Goal: Obtain resource: Download file/media

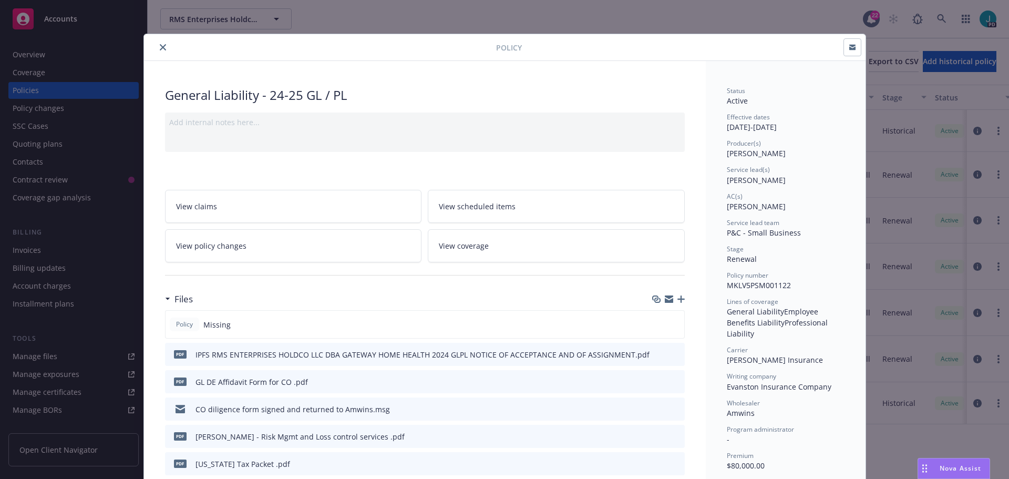
click at [160, 47] on icon "close" at bounding box center [163, 47] width 6 height 6
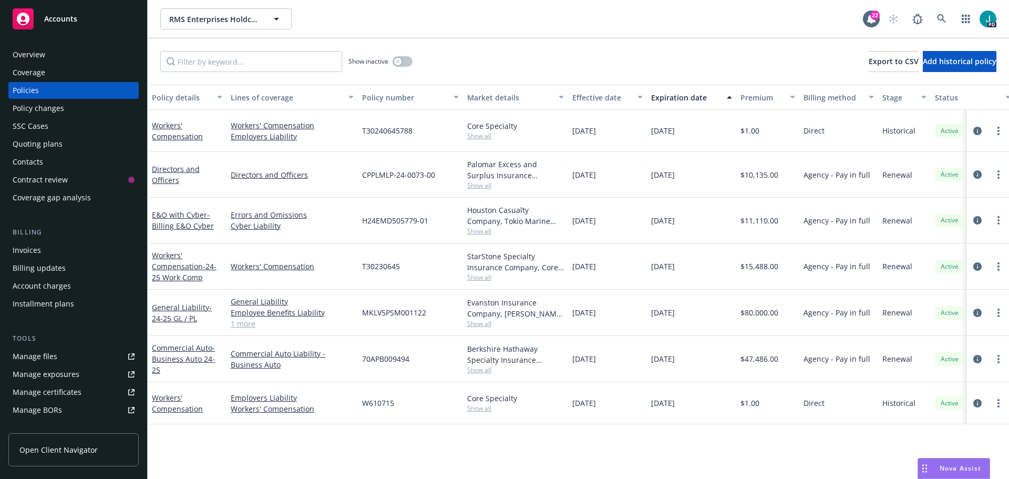
click at [41, 58] on div "Overview" at bounding box center [29, 54] width 33 height 17
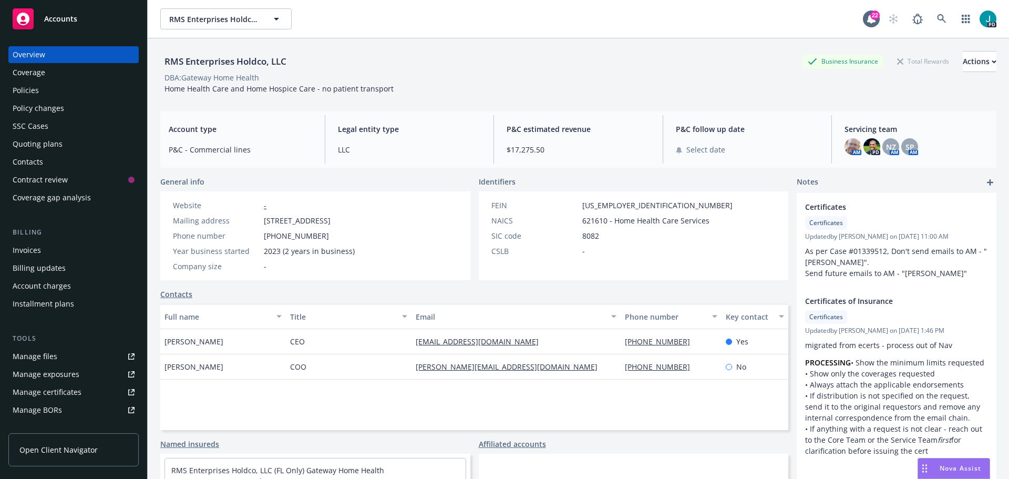
click at [60, 91] on div "Policies" at bounding box center [74, 90] width 122 height 17
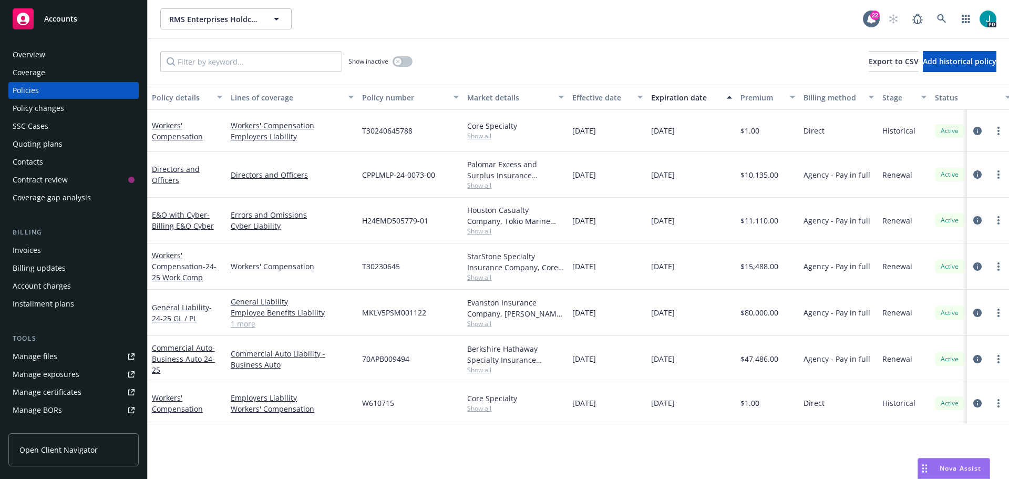
click at [979, 222] on icon "circleInformation" at bounding box center [977, 220] width 8 height 8
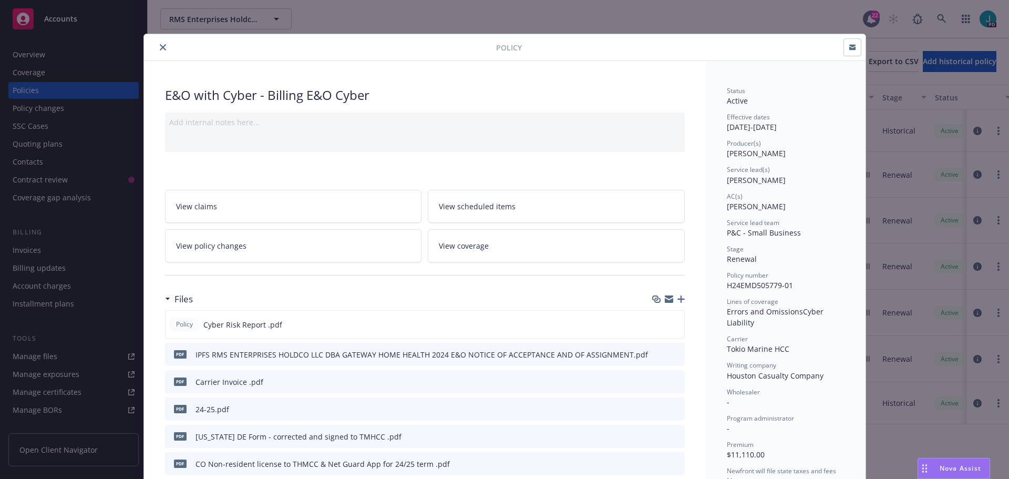
click at [654, 407] on icon "download file" at bounding box center [657, 407] width 7 height 6
click at [160, 48] on icon "close" at bounding box center [163, 47] width 6 height 6
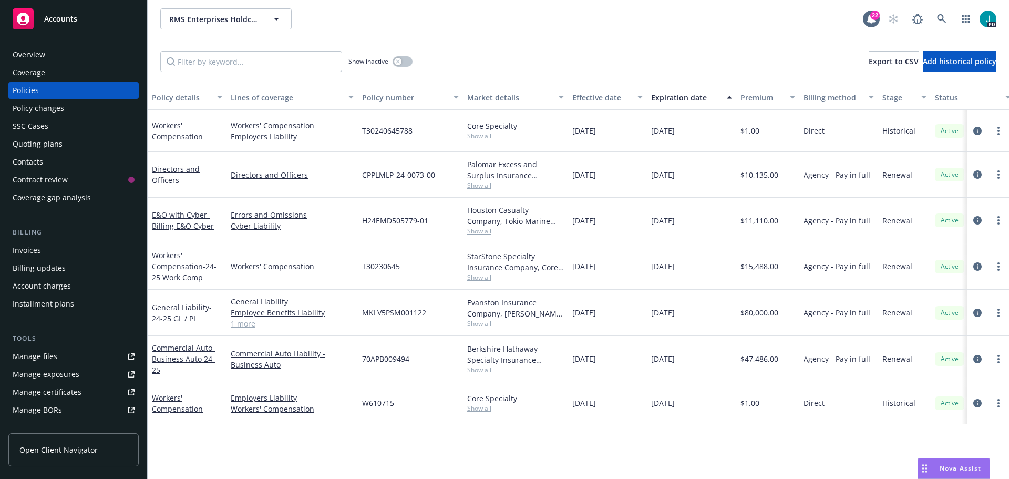
click at [75, 59] on div "Overview" at bounding box center [74, 54] width 122 height 17
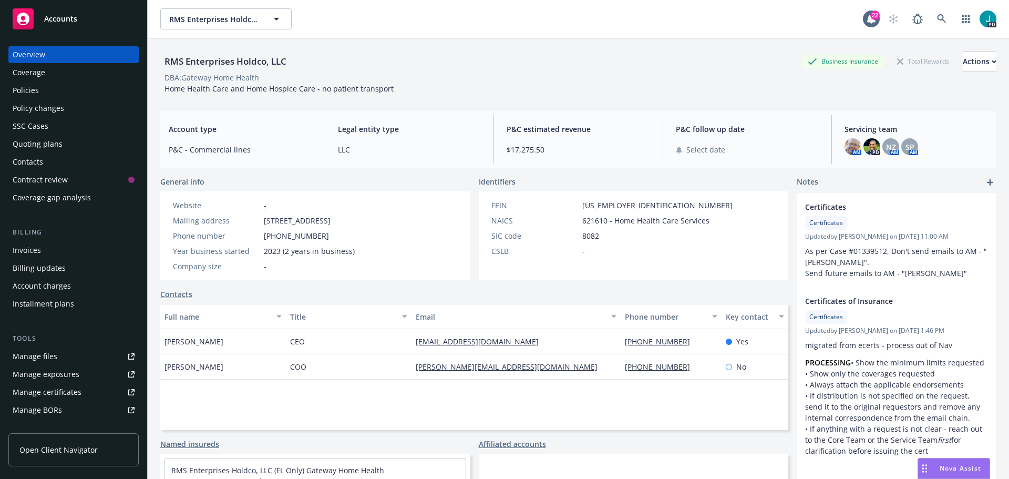
scroll to position [86, 0]
